Goal: Task Accomplishment & Management: Use online tool/utility

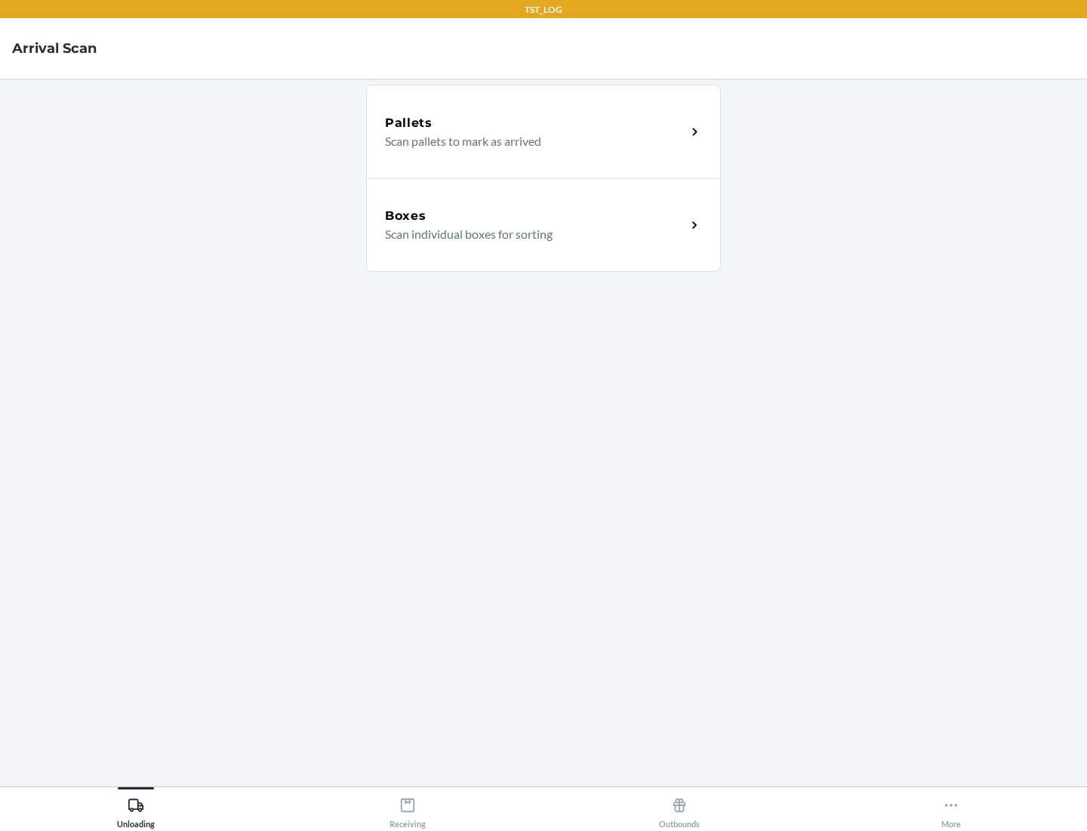
click at [535, 216] on div "Boxes" at bounding box center [535, 216] width 301 height 18
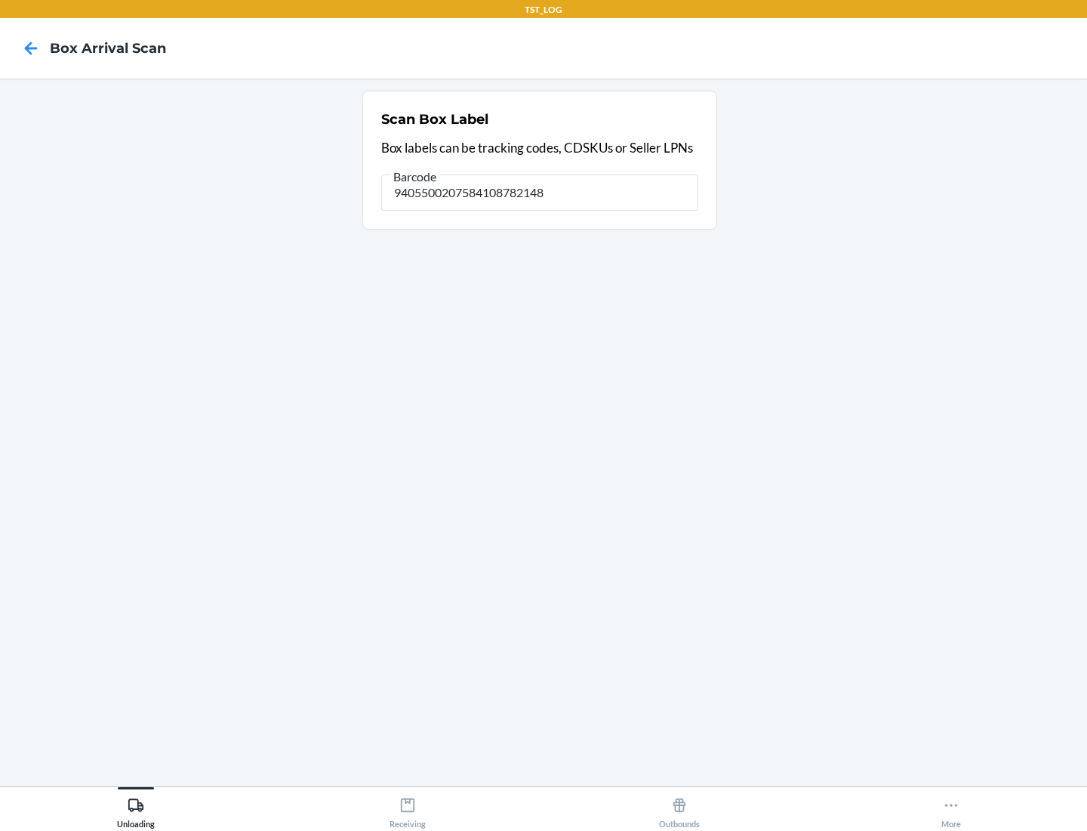
type input "9405500207584108782148"
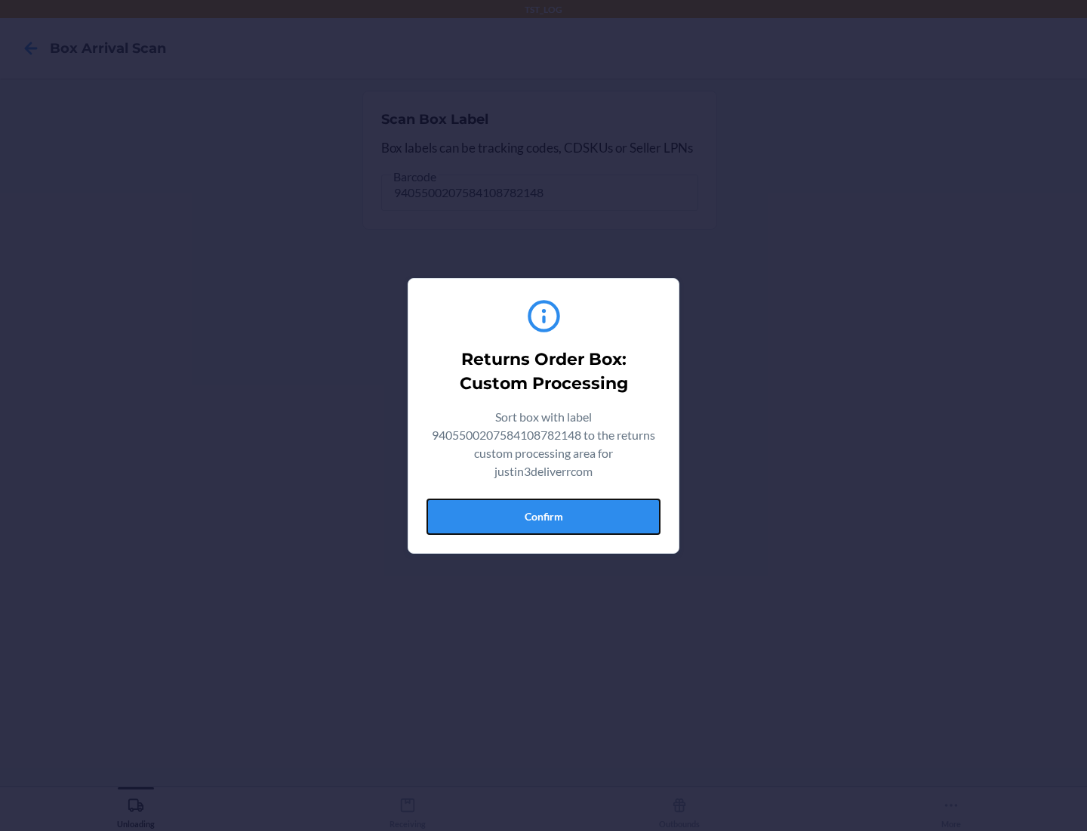
click at [544, 516] on button "Confirm" at bounding box center [544, 516] width 234 height 36
